Goal: Task Accomplishment & Management: Use online tool/utility

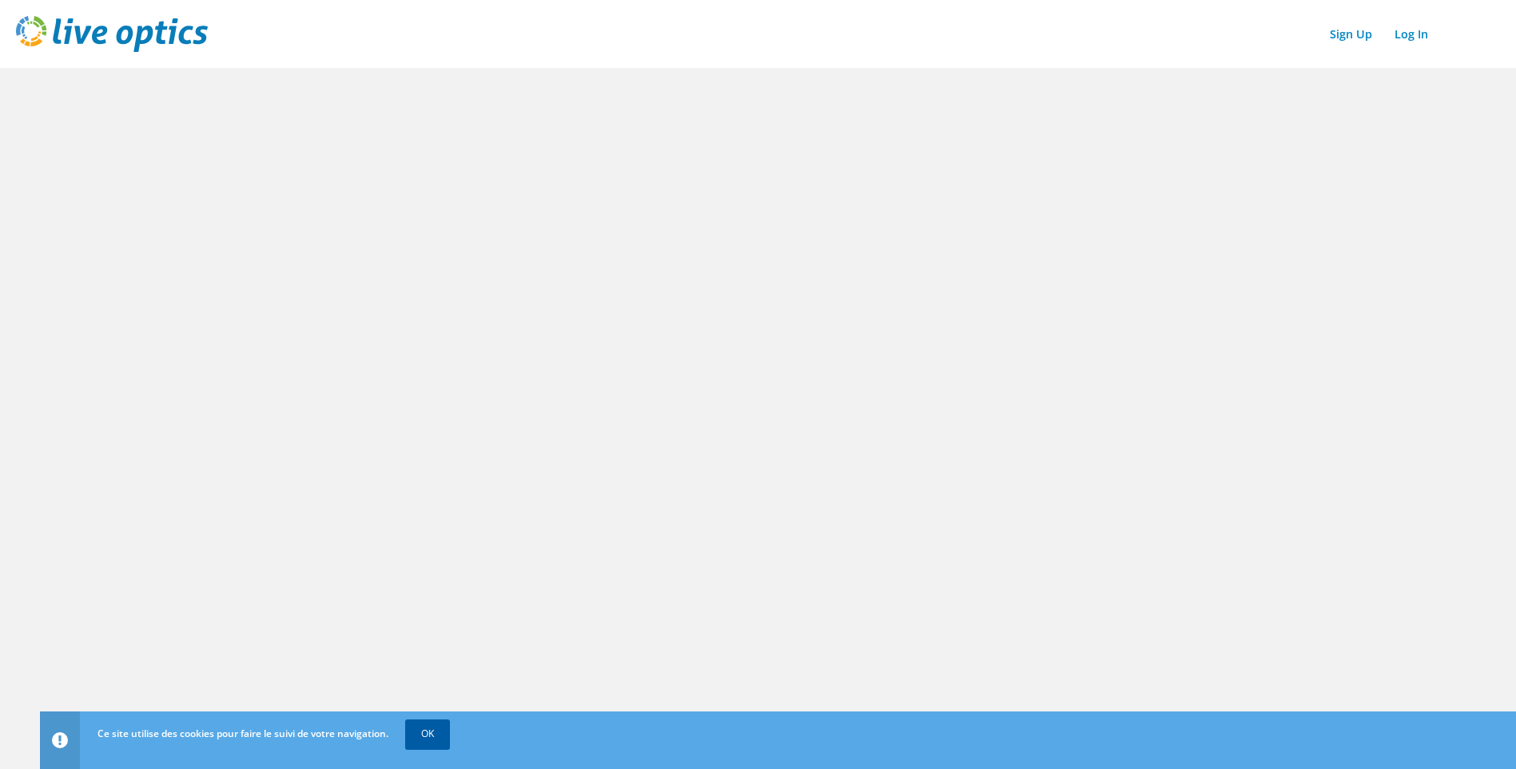
click at [428, 745] on link "OK" at bounding box center [427, 733] width 45 height 29
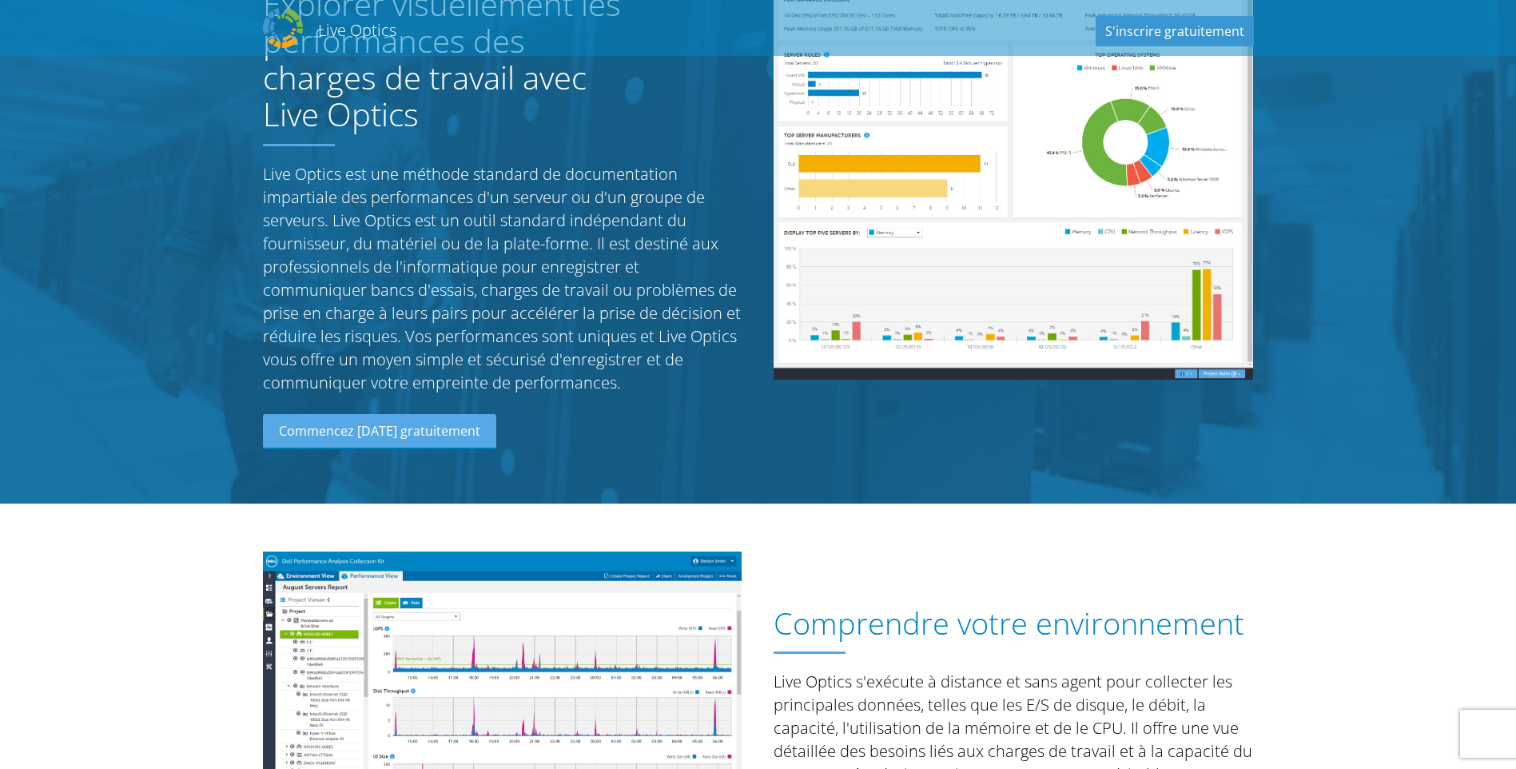
scroll to position [400, 0]
